Goal: Information Seeking & Learning: Learn about a topic

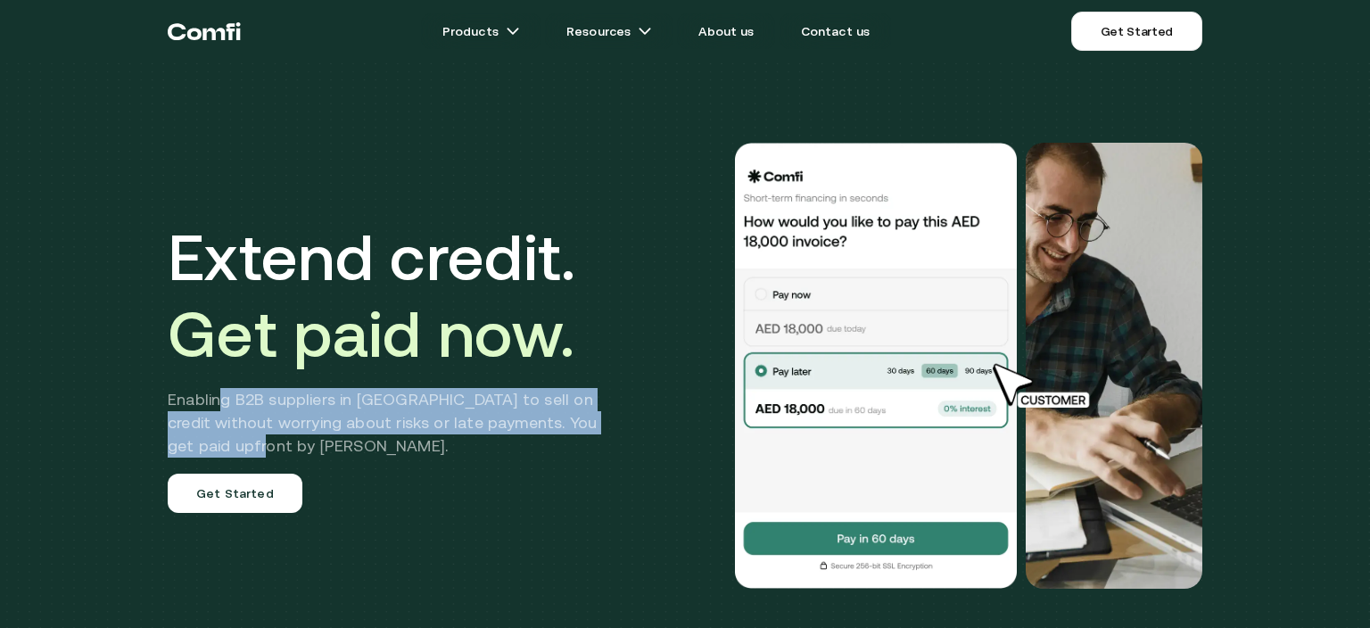
drag, startPoint x: 222, startPoint y: 404, endPoint x: 311, endPoint y: 437, distance: 95.1
click at [311, 440] on h2 "Enabling B2B suppliers in [GEOGRAPHIC_DATA] to sell on credit without worrying …" at bounding box center [396, 423] width 456 height 70
click at [326, 418] on h2 "Enabling B2B suppliers in [GEOGRAPHIC_DATA] to sell on credit without worrying …" at bounding box center [396, 423] width 456 height 70
drag, startPoint x: 176, startPoint y: 407, endPoint x: 226, endPoint y: 442, distance: 61.4
click at [226, 442] on h2 "Enabling B2B suppliers in [GEOGRAPHIC_DATA] to sell on credit without worrying …" at bounding box center [396, 423] width 456 height 70
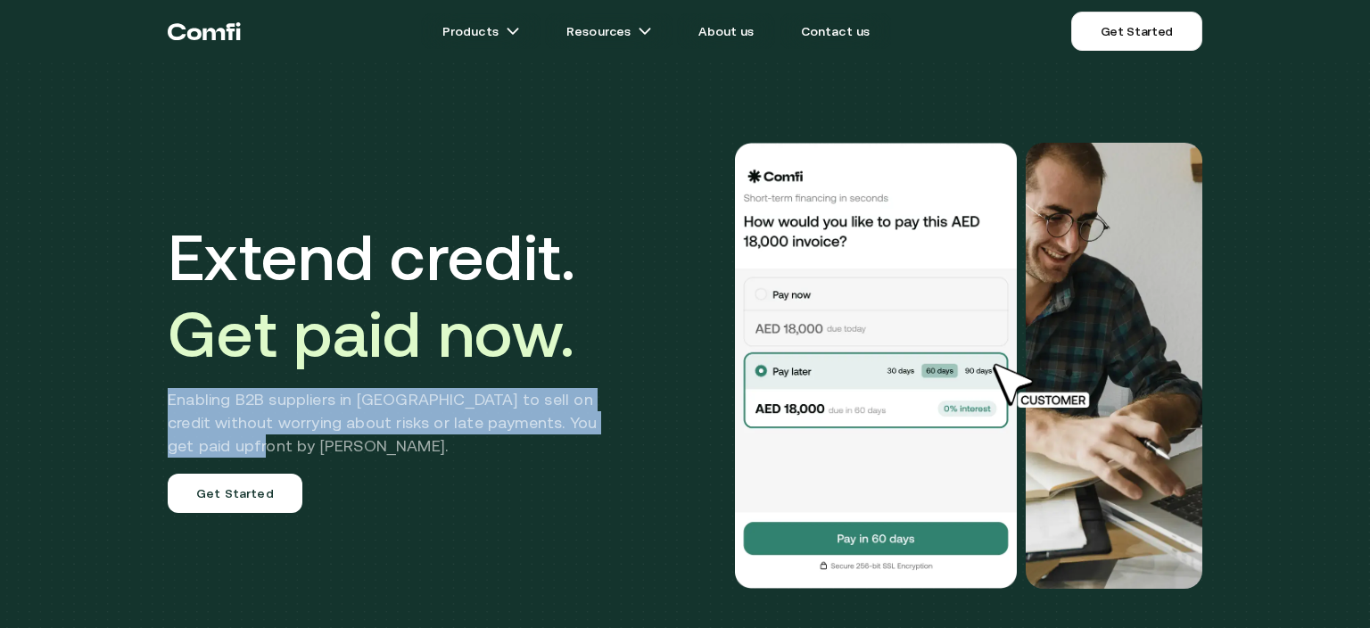
click at [339, 421] on h2 "Enabling B2B suppliers in [GEOGRAPHIC_DATA] to sell on credit without worrying …" at bounding box center [396, 423] width 456 height 70
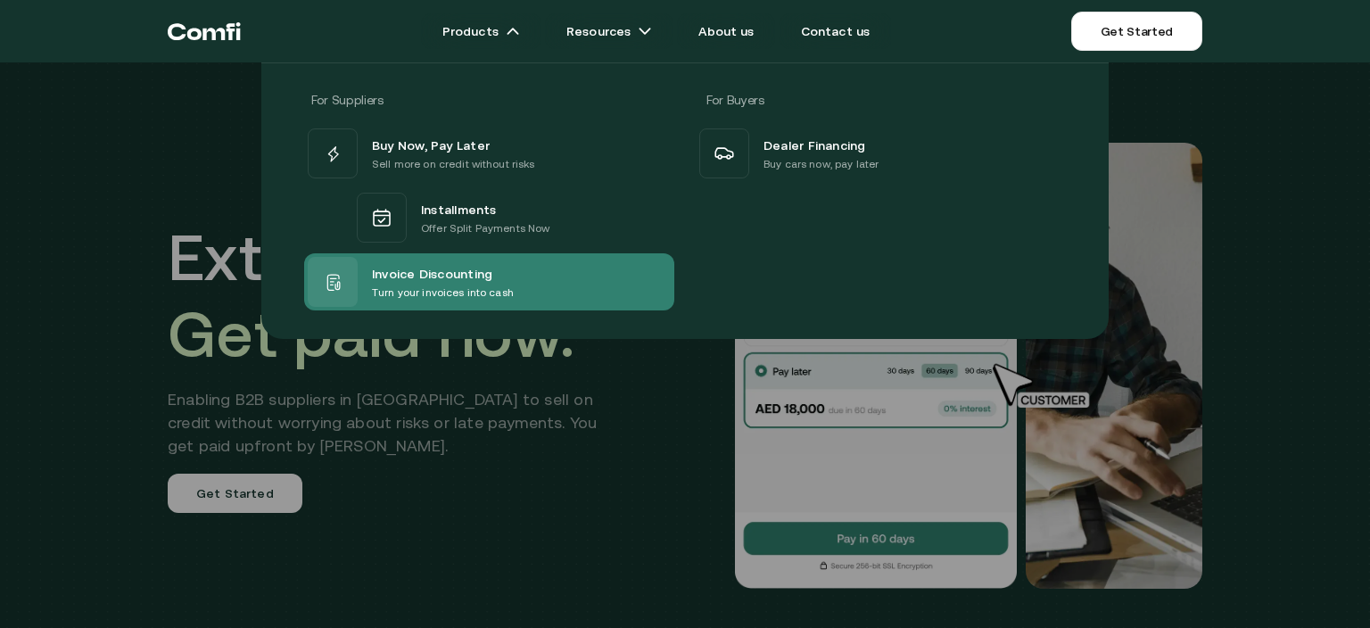
click at [471, 275] on span "Invoice Discounting" at bounding box center [432, 272] width 120 height 21
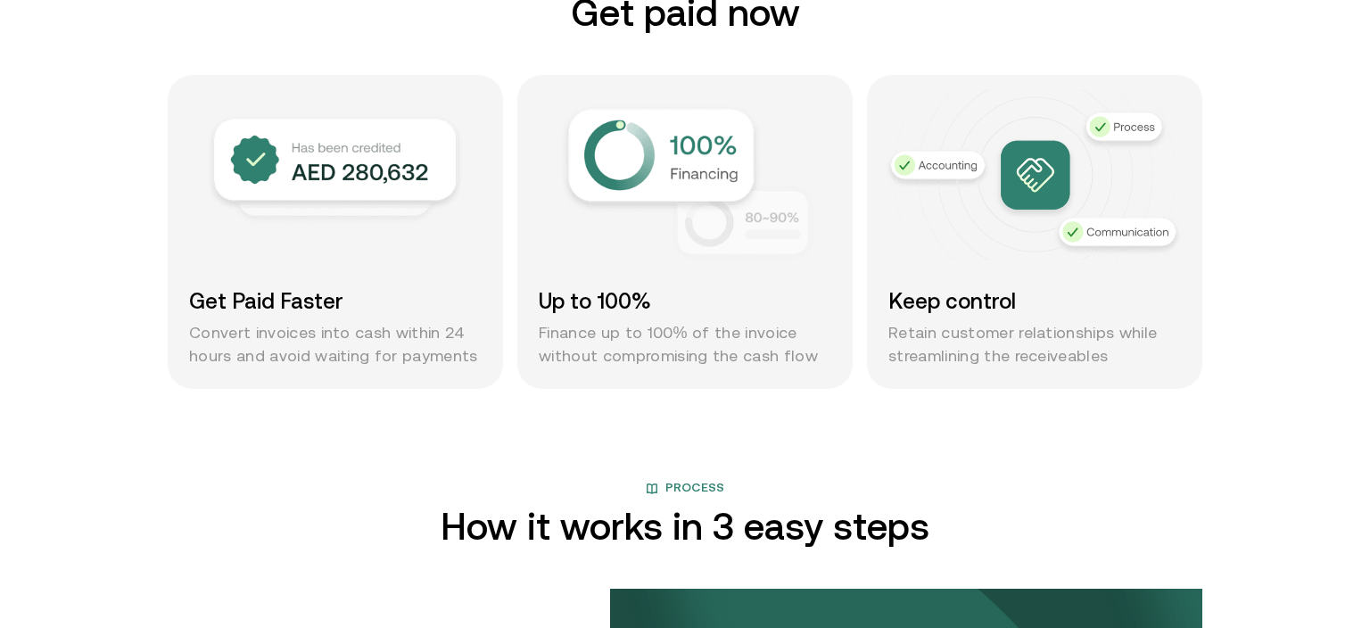
scroll to position [1252, 0]
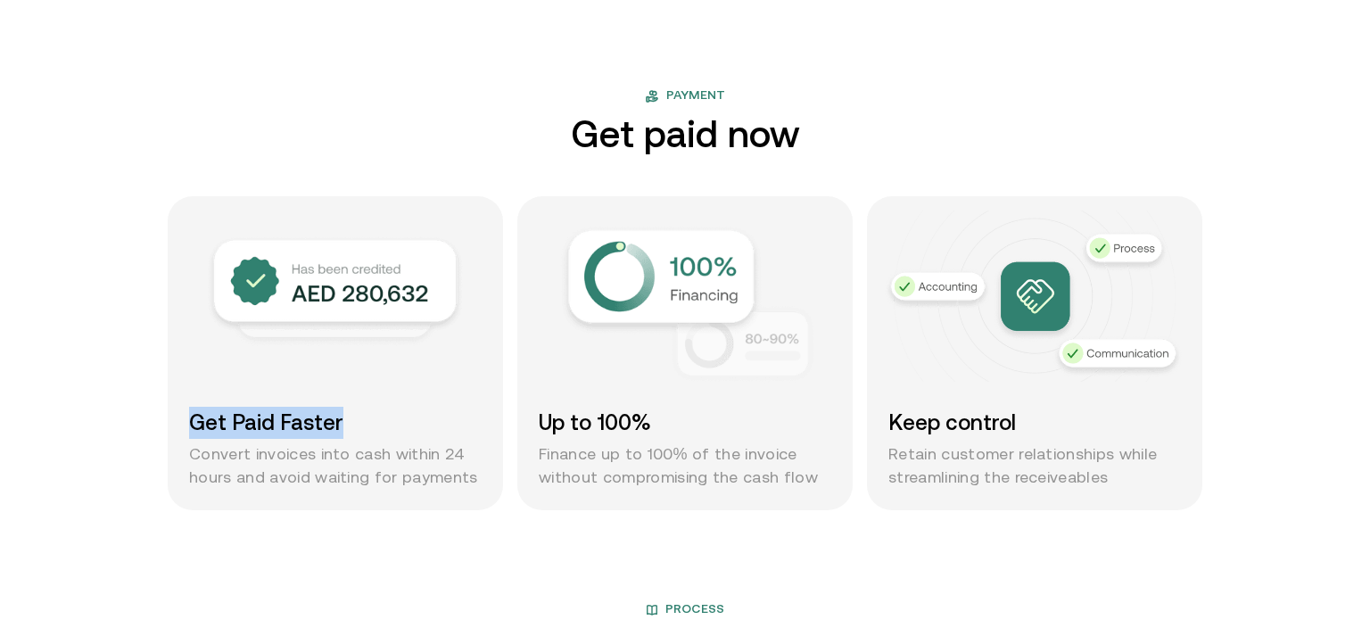
drag, startPoint x: 268, startPoint y: 431, endPoint x: 391, endPoint y: 435, distance: 123.2
click at [391, 435] on div "Get Paid Faster Convert invoices into cash within 24 hours and avoid waiting fo…" at bounding box center [335, 353] width 335 height 314
click at [391, 435] on h3 "Get Paid Faster" at bounding box center [335, 423] width 293 height 32
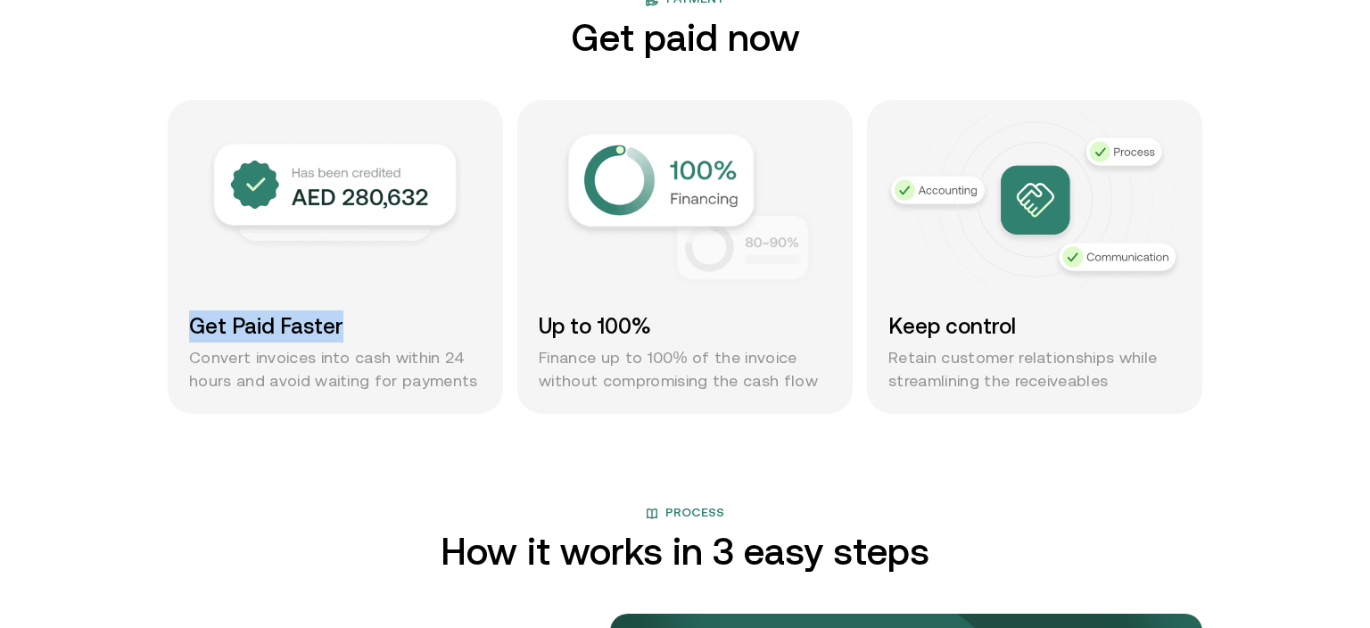
drag, startPoint x: 280, startPoint y: 333, endPoint x: 80, endPoint y: 312, distance: 200.9
click at [168, 312] on div "Get Paid Faster Convert invoices into cash within 24 hours and avoid waiting fo…" at bounding box center [335, 257] width 335 height 314
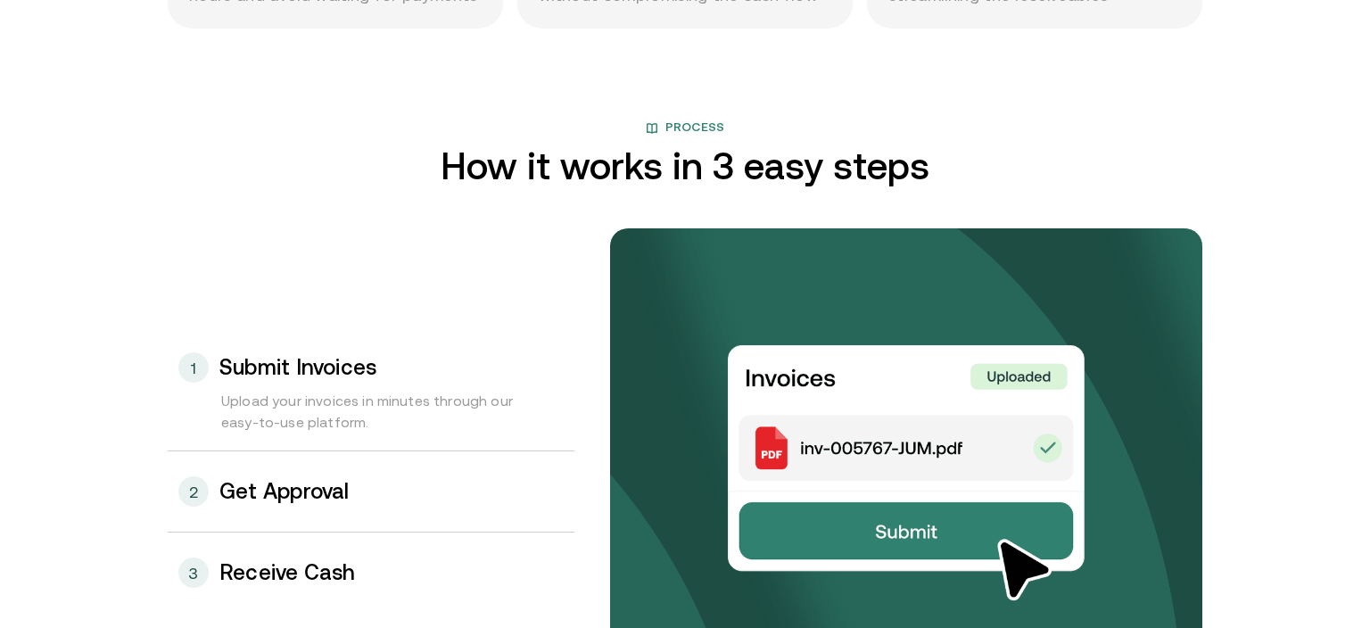
scroll to position [1831, 0]
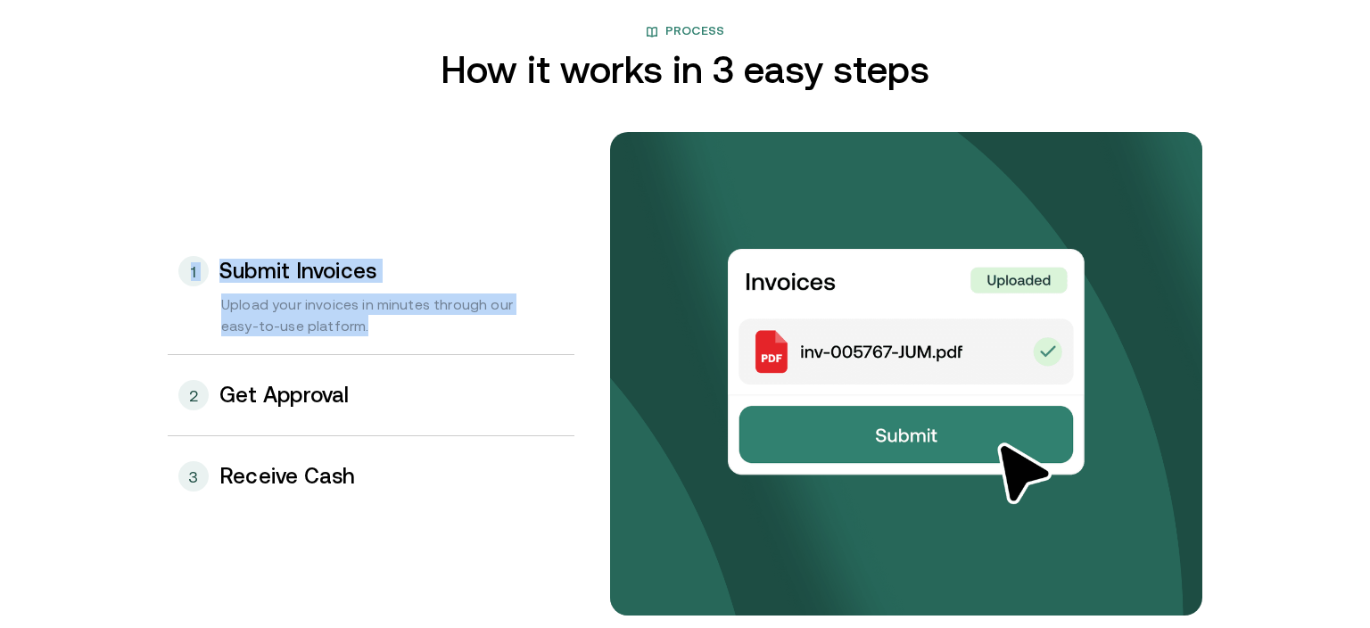
drag, startPoint x: 310, startPoint y: 315, endPoint x: 0, endPoint y: 227, distance: 322.8
click at [168, 231] on div "1 Submit Invoices Upload your invoices in minutes through our easy-to-use platf…" at bounding box center [371, 293] width 407 height 124
click at [453, 340] on div "Upload your invoices in minutes through our easy-to-use platform." at bounding box center [371, 323] width 407 height 61
drag, startPoint x: 364, startPoint y: 325, endPoint x: 68, endPoint y: 186, distance: 327.2
click at [168, 231] on div "1 Submit Invoices Upload your invoices in minutes through our easy-to-use platf…" at bounding box center [371, 293] width 407 height 124
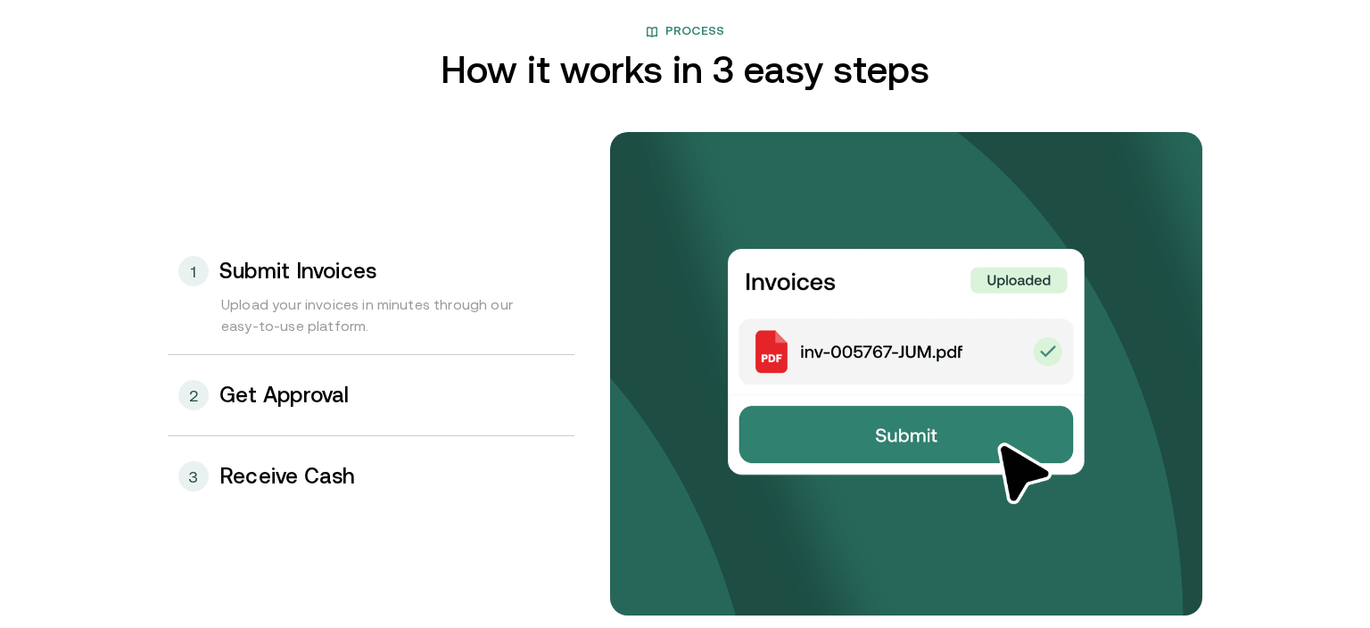
click at [351, 148] on div "3 Receive Cash 2 Get Approval 1 Submit Invoices Upload your invoices in minutes…" at bounding box center [685, 373] width 1035 height 483
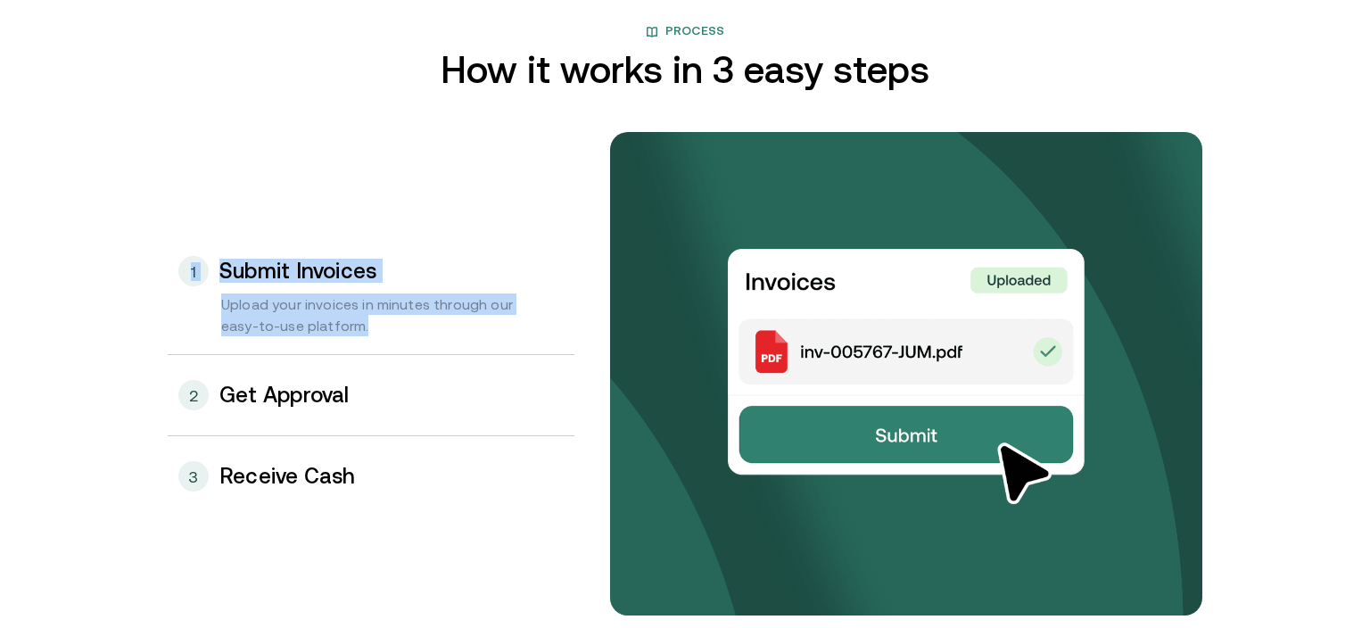
drag, startPoint x: 341, startPoint y: 288, endPoint x: 100, endPoint y: 190, distance: 260.1
click at [168, 231] on div "1 Submit Invoices Upload your invoices in minutes through our easy-to-use platf…" at bounding box center [371, 293] width 407 height 124
